Goal: Information Seeking & Learning: Learn about a topic

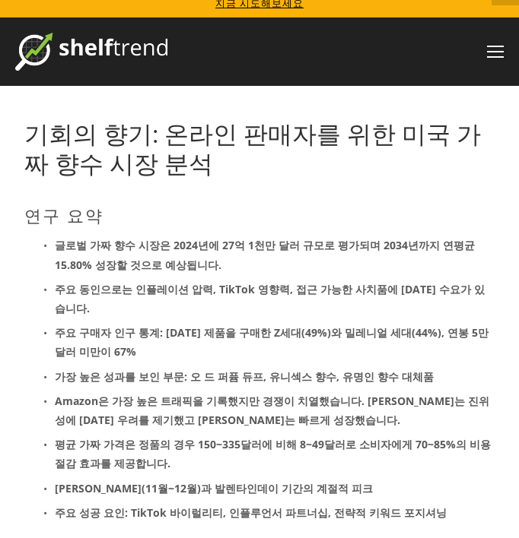
drag, startPoint x: 0, startPoint y: 0, endPoint x: 373, endPoint y: 259, distance: 453.5
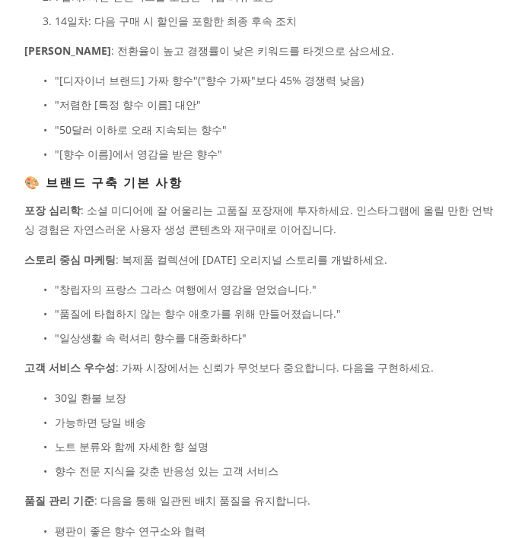
scroll to position [7247, 0]
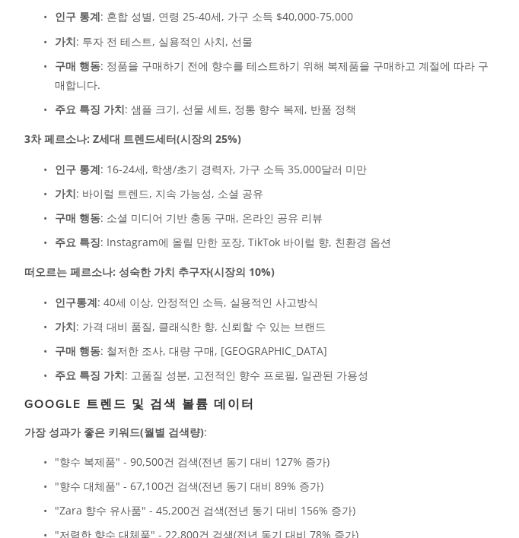
drag, startPoint x: 334, startPoint y: 93, endPoint x: 259, endPoint y: -122, distance: 227.0
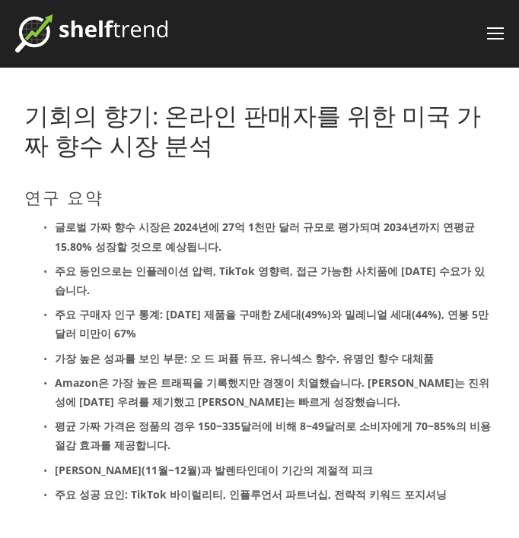
scroll to position [0, 0]
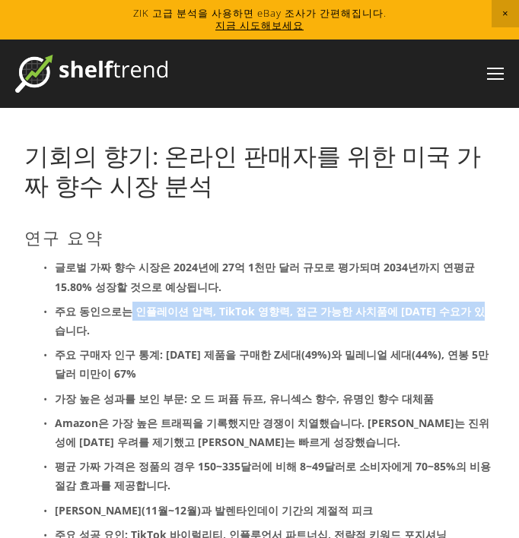
drag, startPoint x: 126, startPoint y: 314, endPoint x: 474, endPoint y: 313, distance: 347.5
click at [474, 313] on p "주요 동인으로는 인플레이션 압력, TikTok 영향력, 접근 가능한 사치품에 [DATE] 수요가 있습니다." at bounding box center [275, 321] width 440 height 38
copy font "인플레이션 압력, TikTok 영향력, 접근 가능한 사치품에 [DATE] 수요가 있습니다."
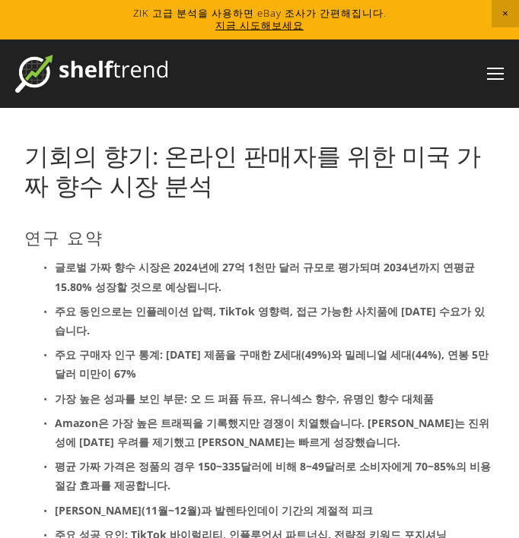
click at [331, 272] on font "글로벌 가짜 향수 시장은 2024년에 27억 1천만 달러 규모로 평가되며 2034년까지 연평균 15.80% 성장할 것으로 예상됩니다." at bounding box center [266, 276] width 423 height 33
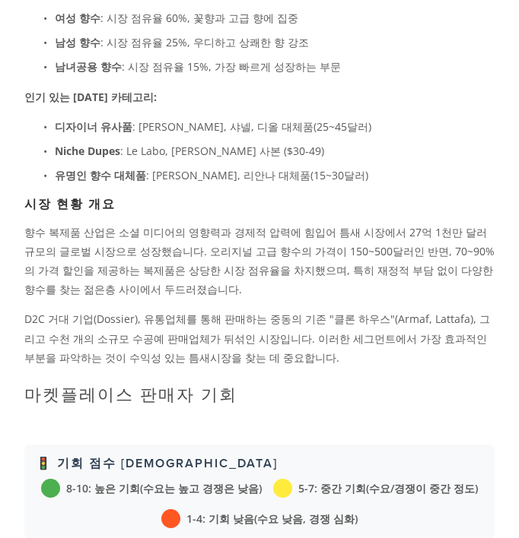
scroll to position [684, 0]
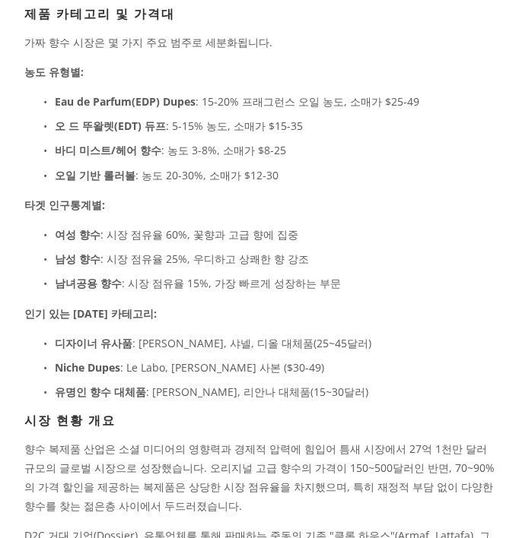
click at [231, 304] on p "인기 있는 [DATE] 카테고리:" at bounding box center [259, 313] width 470 height 19
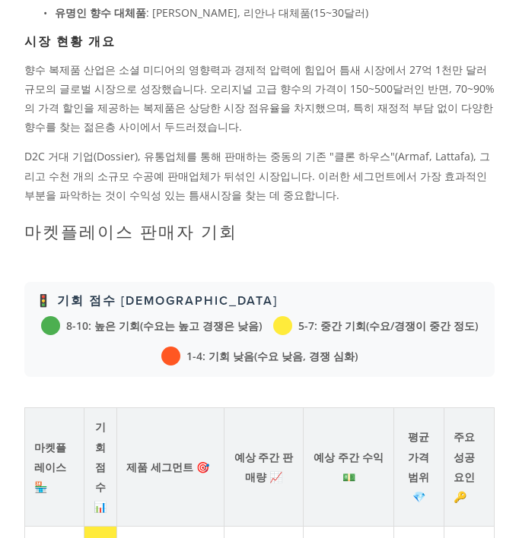
scroll to position [1065, 0]
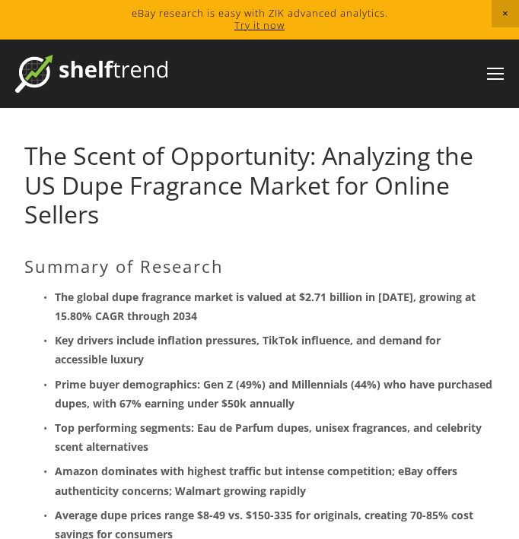
click at [202, 227] on h1 "The Scent of Opportunity: Analyzing the US Dupe Fragrance Market for Online Sel…" at bounding box center [259, 184] width 470 height 87
